Goal: Navigation & Orientation: Find specific page/section

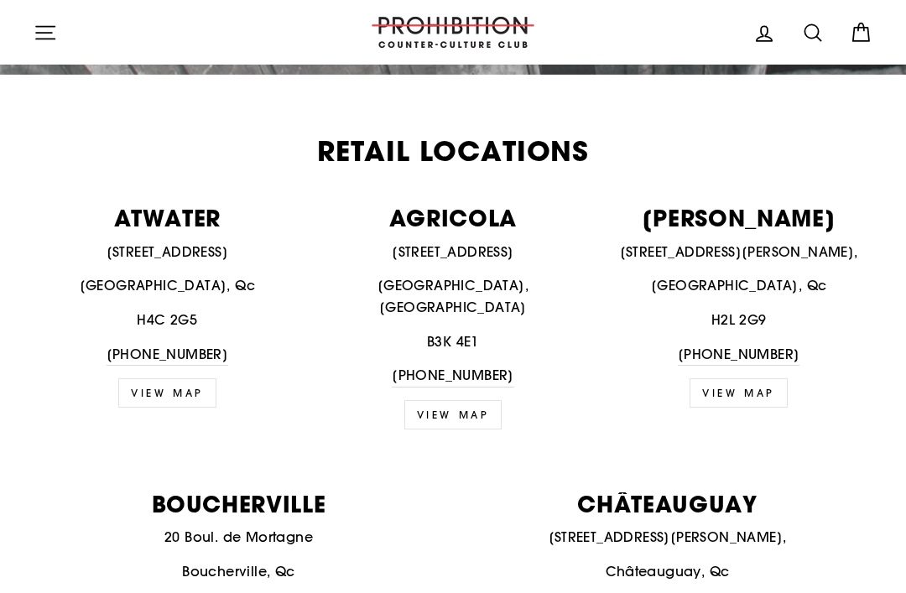
scroll to position [607, 0]
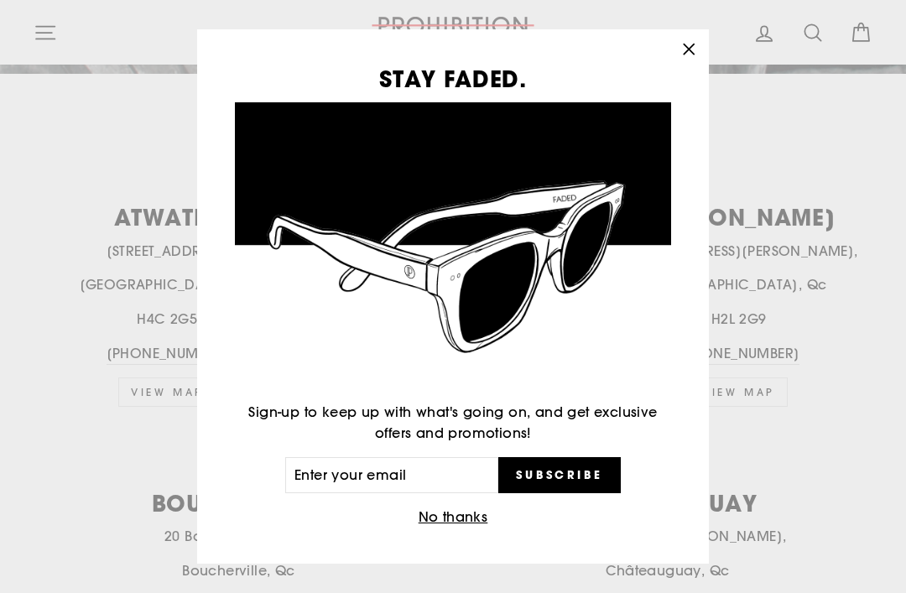
click at [690, 61] on icon "button" at bounding box center [688, 49] width 23 height 23
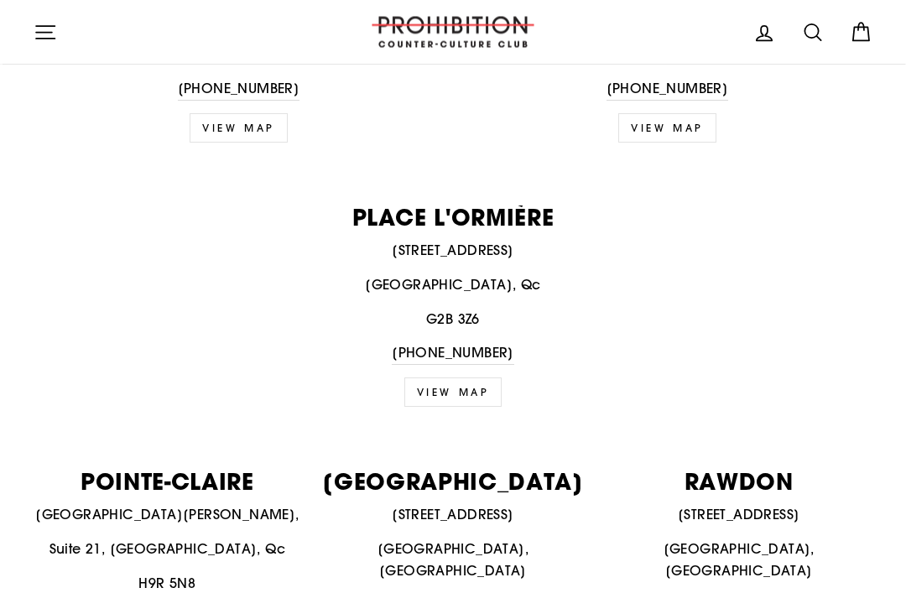
scroll to position [1686, 0]
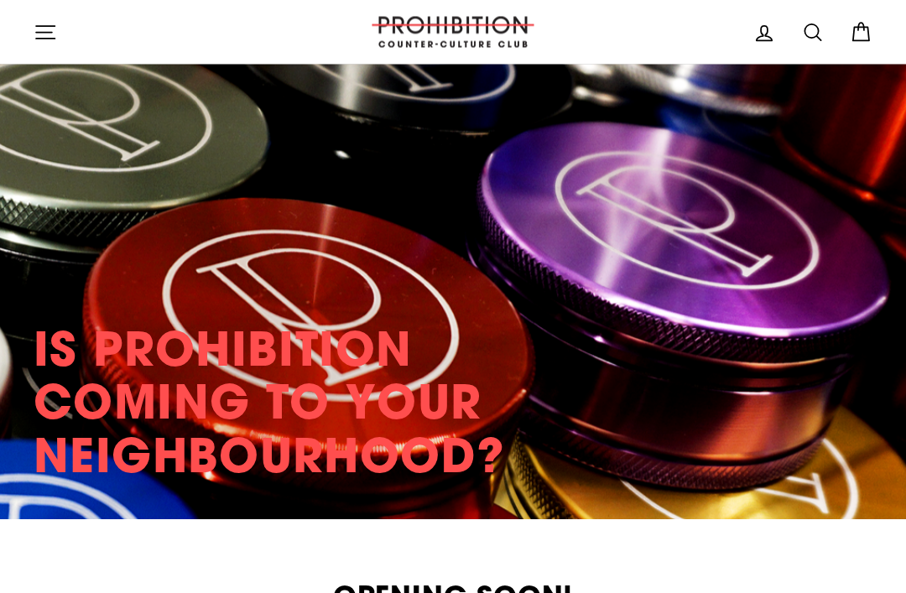
click at [46, 23] on icon "button" at bounding box center [45, 32] width 23 height 23
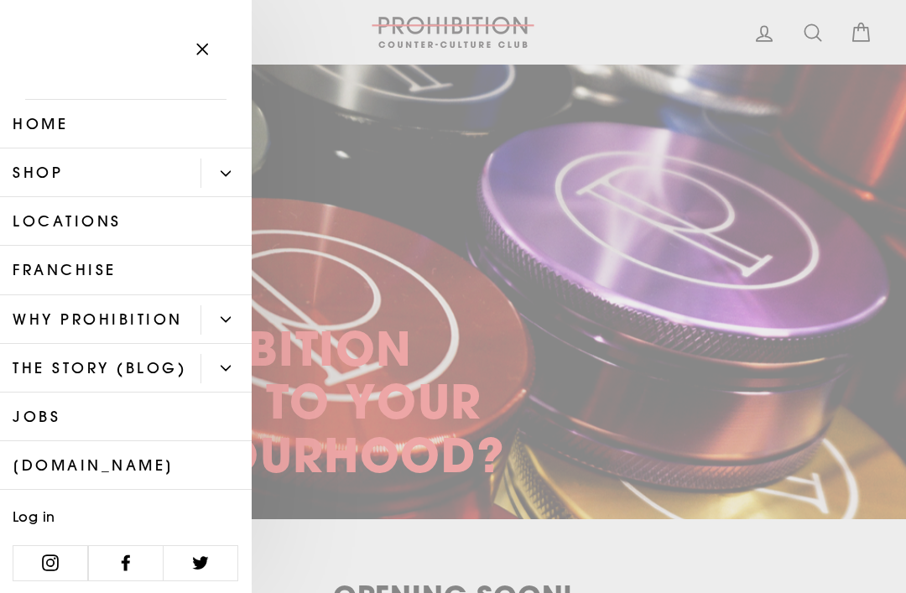
click at [46, 164] on link "Shop" at bounding box center [100, 173] width 201 height 49
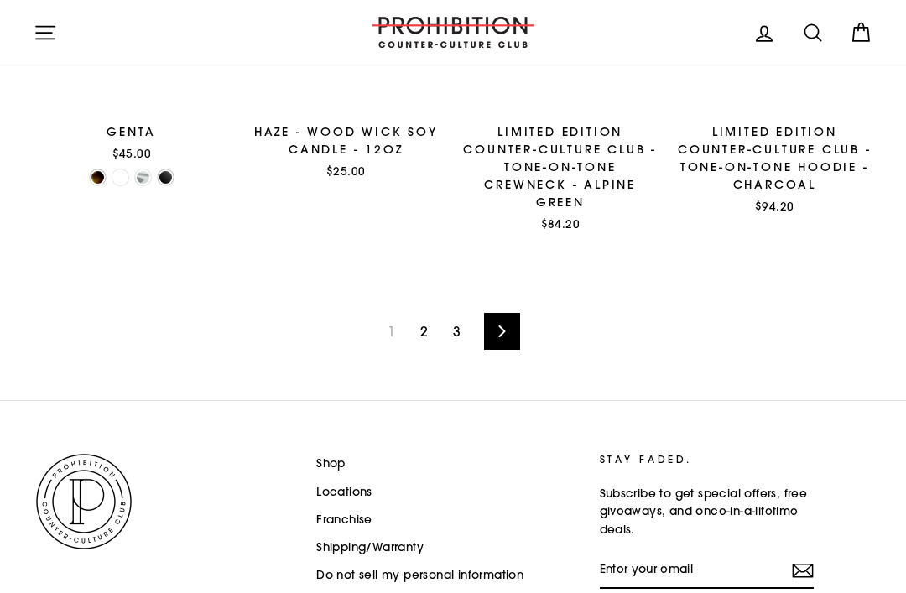
scroll to position [2266, 0]
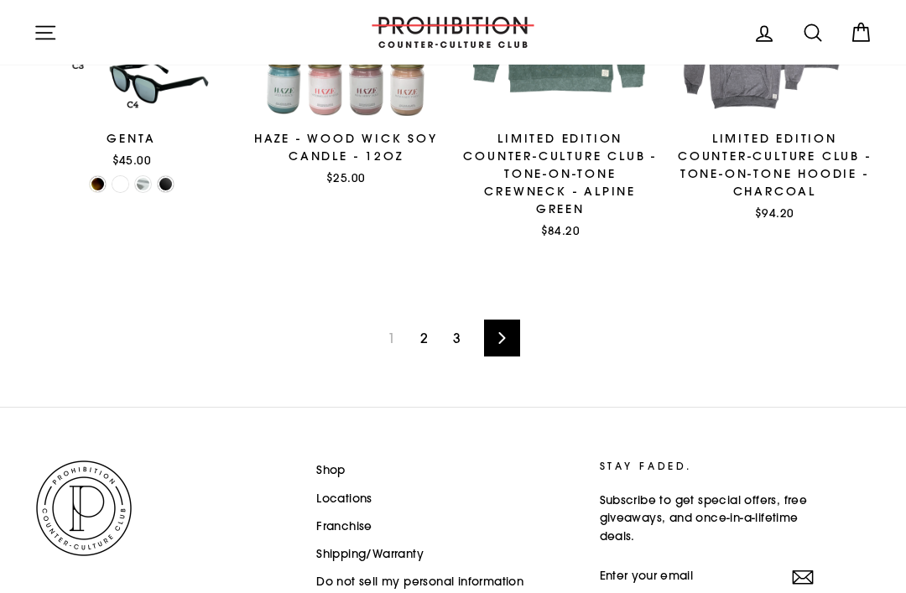
click at [503, 333] on icon at bounding box center [501, 338] width 7 height 12
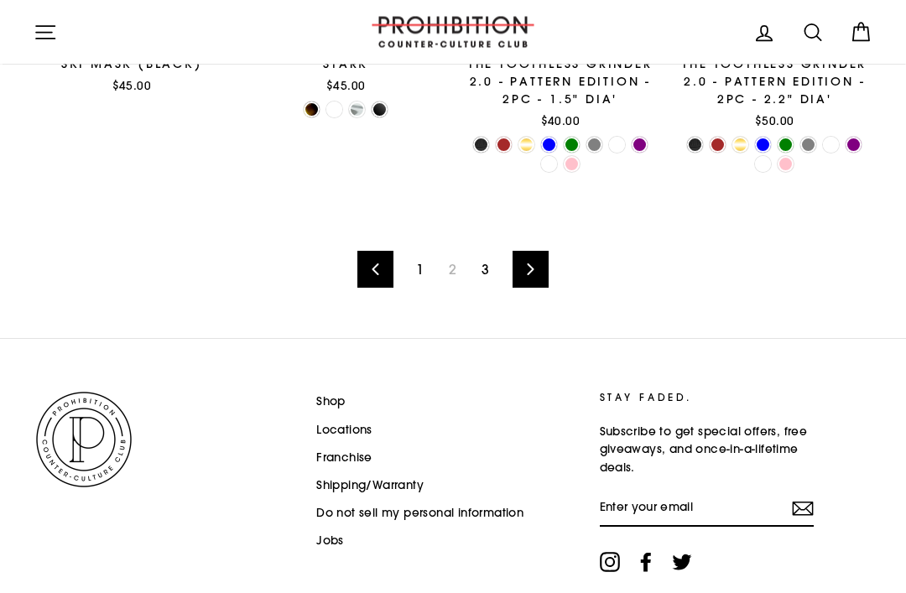
scroll to position [2374, 0]
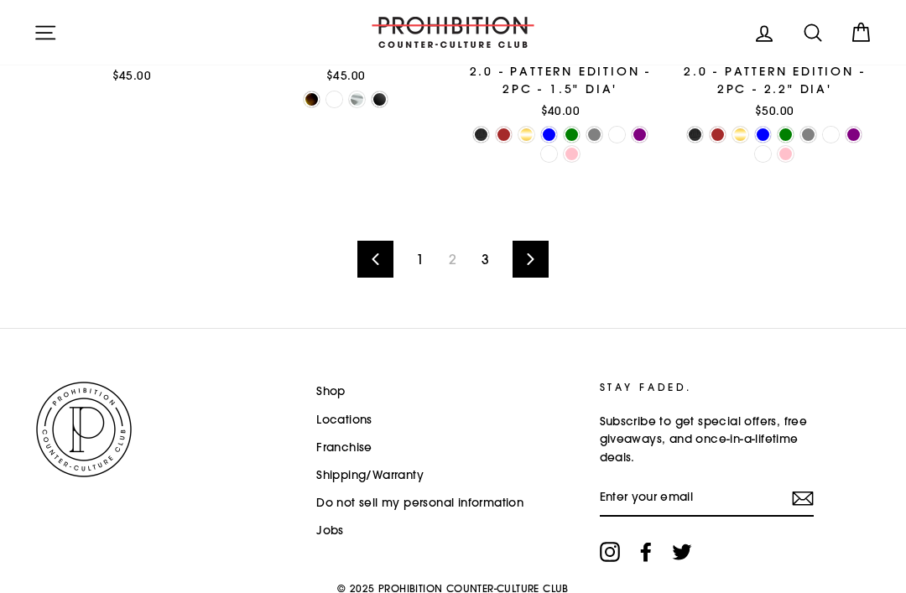
click at [540, 257] on link "Next" at bounding box center [531, 259] width 36 height 37
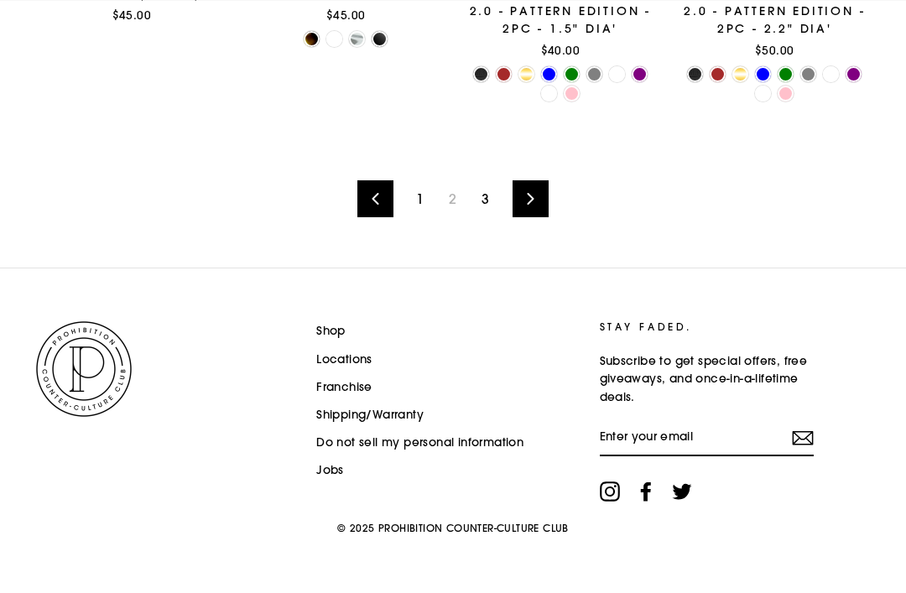
scroll to position [2411, 0]
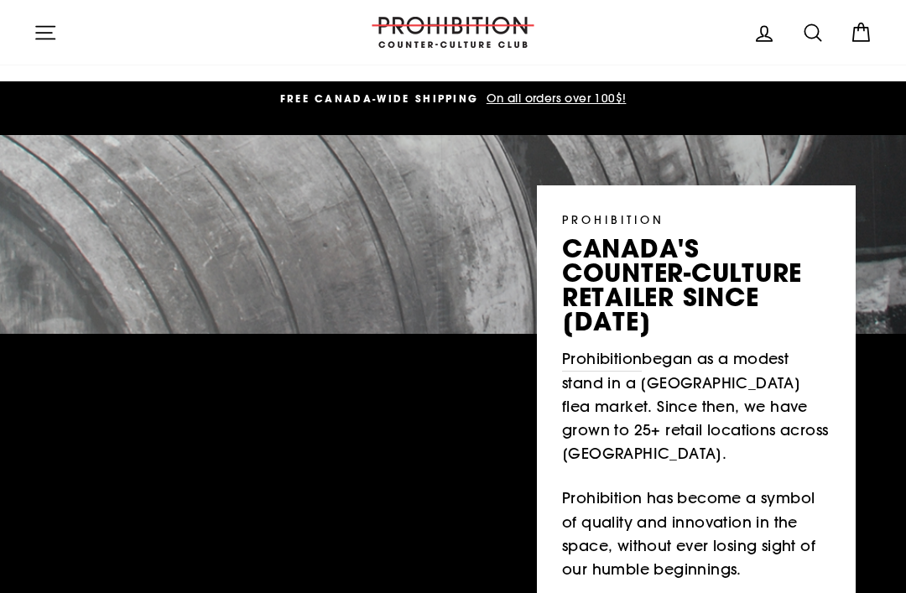
scroll to position [3542, 0]
